Goal: Complete application form

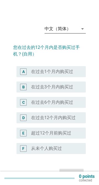
click at [81, 28] on icon "arrow_drop_down" at bounding box center [82, 28] width 7 height 7
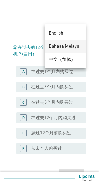
click at [76, 45] on div "Bahasa Melayu" at bounding box center [65, 46] width 32 height 7
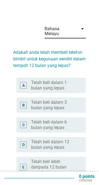
click at [74, 119] on label "Telah beli dalam 6 bulan yang lepas" at bounding box center [54, 124] width 46 height 11
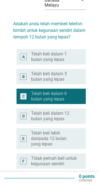
scroll to position [52, 0]
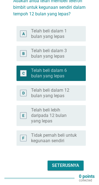
click at [73, 162] on div "Seterusnya" at bounding box center [65, 165] width 27 height 7
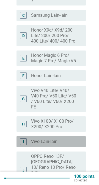
scroll to position [119, 0]
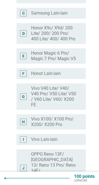
click at [22, 136] on div "I" at bounding box center [23, 139] width 7 height 7
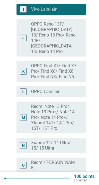
scroll to position [276, 0]
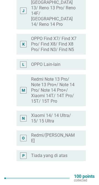
click at [77, 177] on div "Seterusnya" at bounding box center [65, 180] width 27 height 7
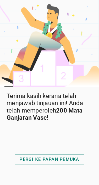
scroll to position [13, 0]
